Goal: Information Seeking & Learning: Learn about a topic

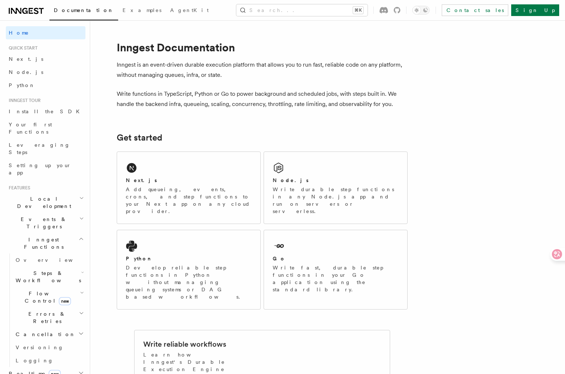
click at [148, 108] on p "Write functions in TypeScript, Python or Go to power background and scheduled j…" at bounding box center [262, 99] width 291 height 20
click at [40, 125] on span "Your first Functions" at bounding box center [30, 128] width 43 height 13
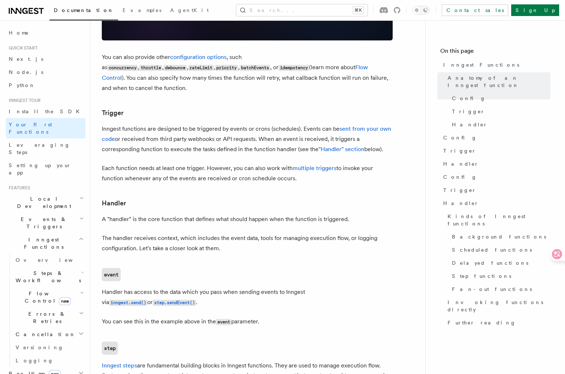
scroll to position [796, 0]
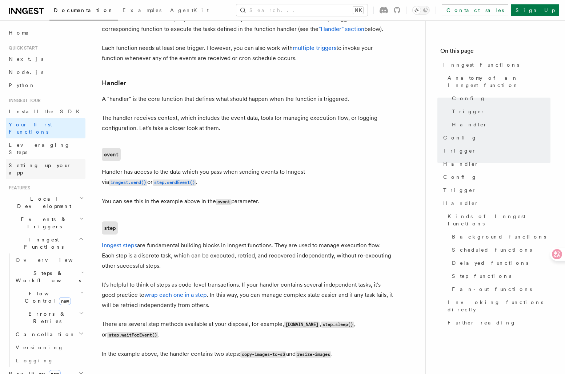
click at [29, 162] on span "Setting up your app" at bounding box center [40, 168] width 63 height 13
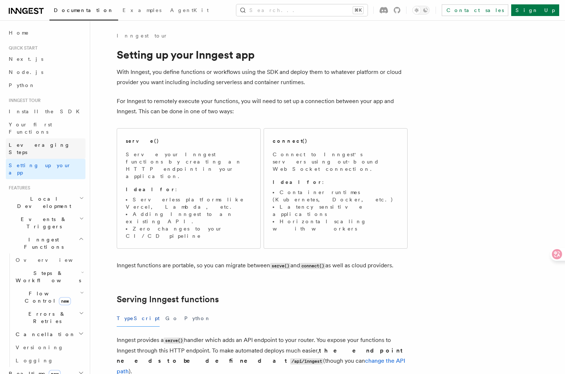
click at [31, 142] on span "Leveraging Steps" at bounding box center [39, 148] width 61 height 13
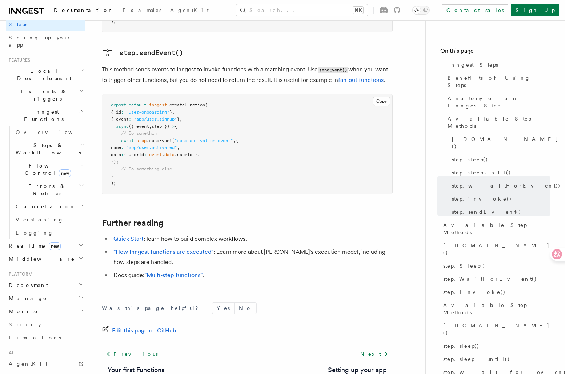
scroll to position [209, 0]
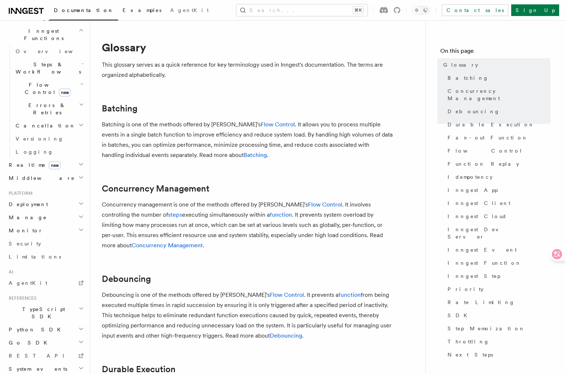
click at [118, 14] on link "Examples" at bounding box center [142, 10] width 48 height 17
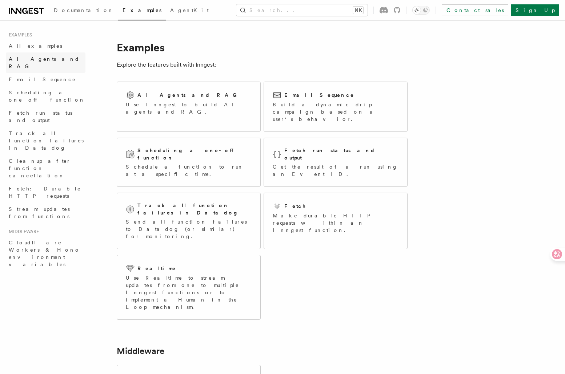
click at [32, 61] on span "AI Agents and RAG" at bounding box center [44, 62] width 71 height 13
click at [33, 47] on span "All examples" at bounding box center [35, 46] width 53 height 6
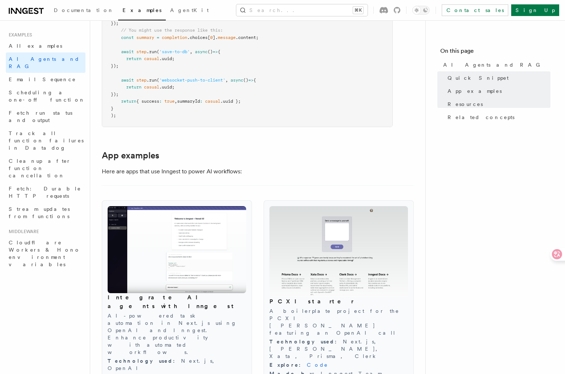
scroll to position [618, 0]
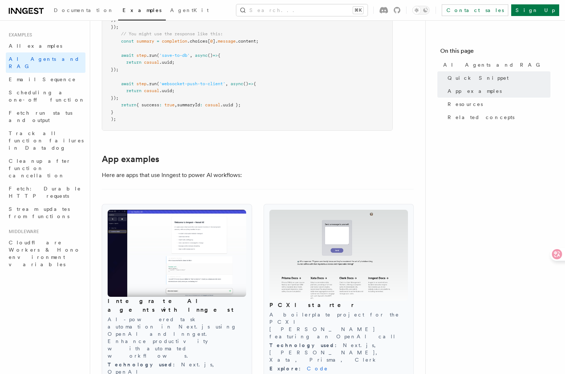
click at [178, 373] on link "Demo" at bounding box center [188, 380] width 21 height 6
